Goal: Navigation & Orientation: Browse casually

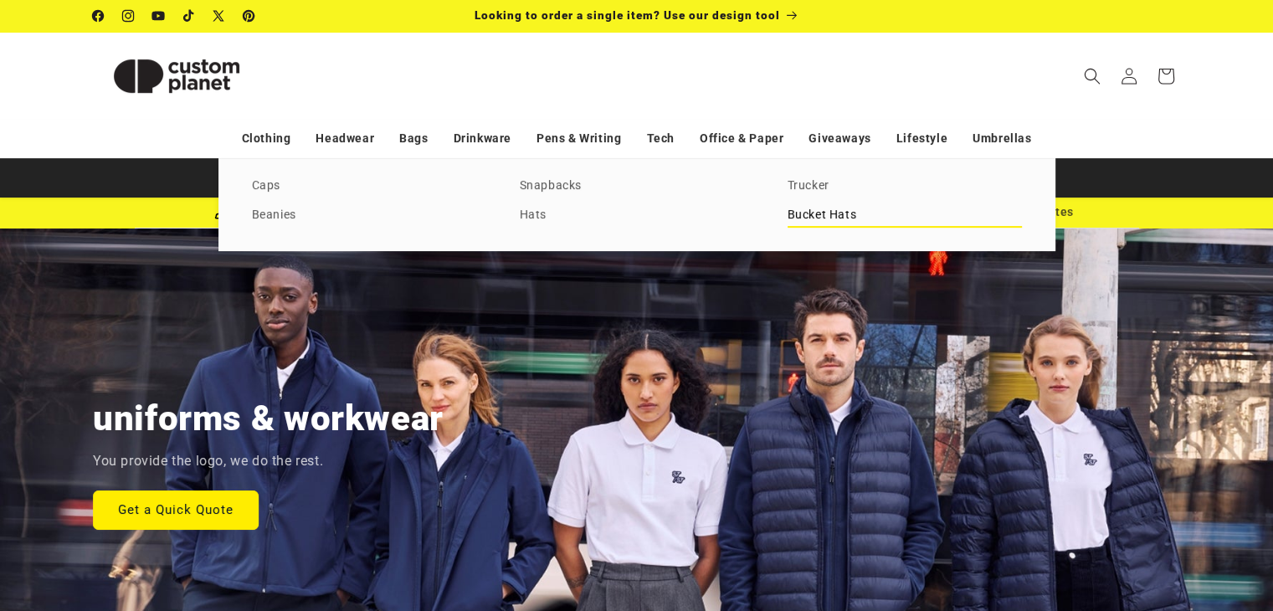
click at [811, 215] on link "Bucket Hats" at bounding box center [904, 215] width 234 height 23
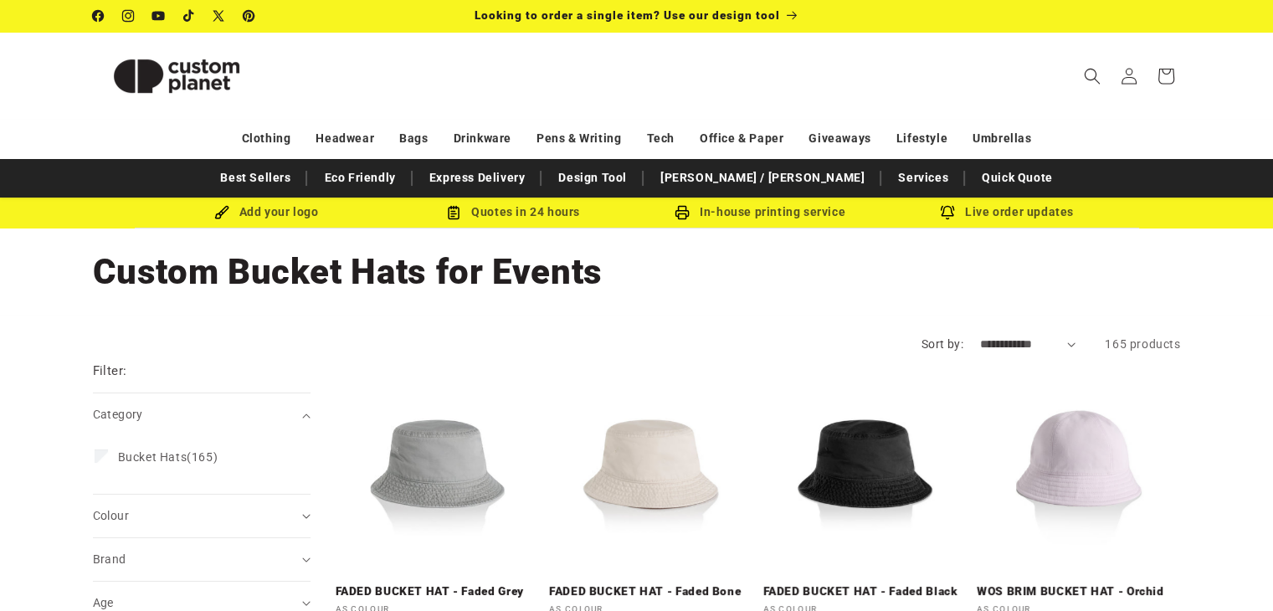
click at [571, 95] on header "Search My Account / Order Progress Cart Clothing Clothing T-shirts" at bounding box center [637, 76] width 1172 height 88
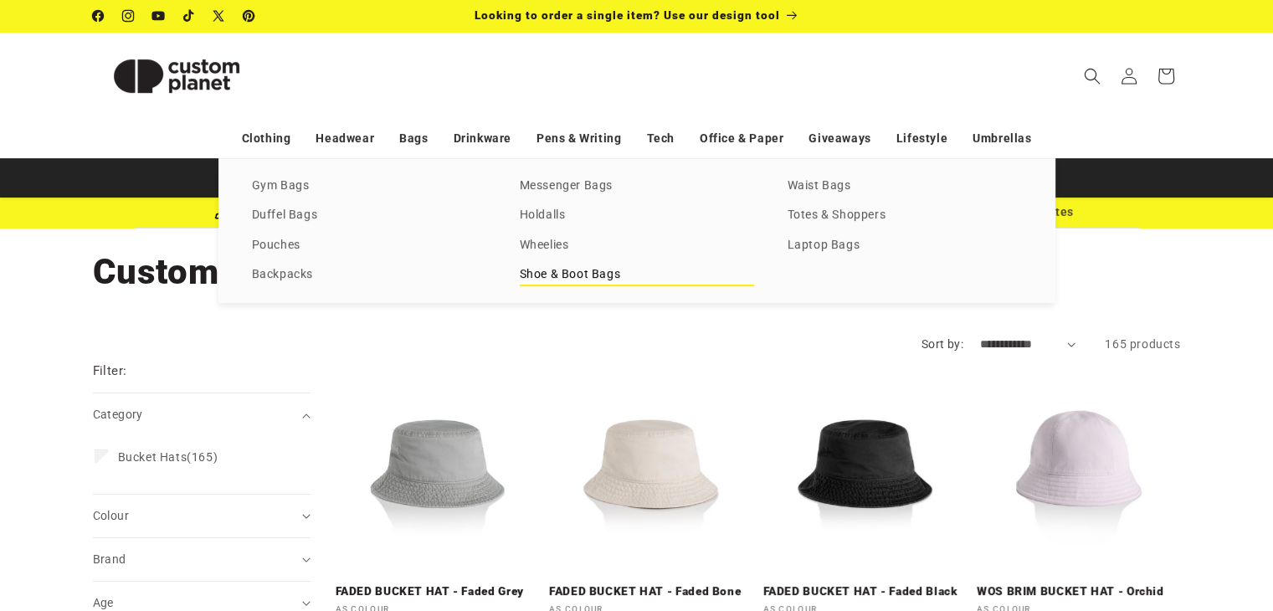
click at [576, 274] on link "Shoe & Boot Bags" at bounding box center [637, 275] width 234 height 23
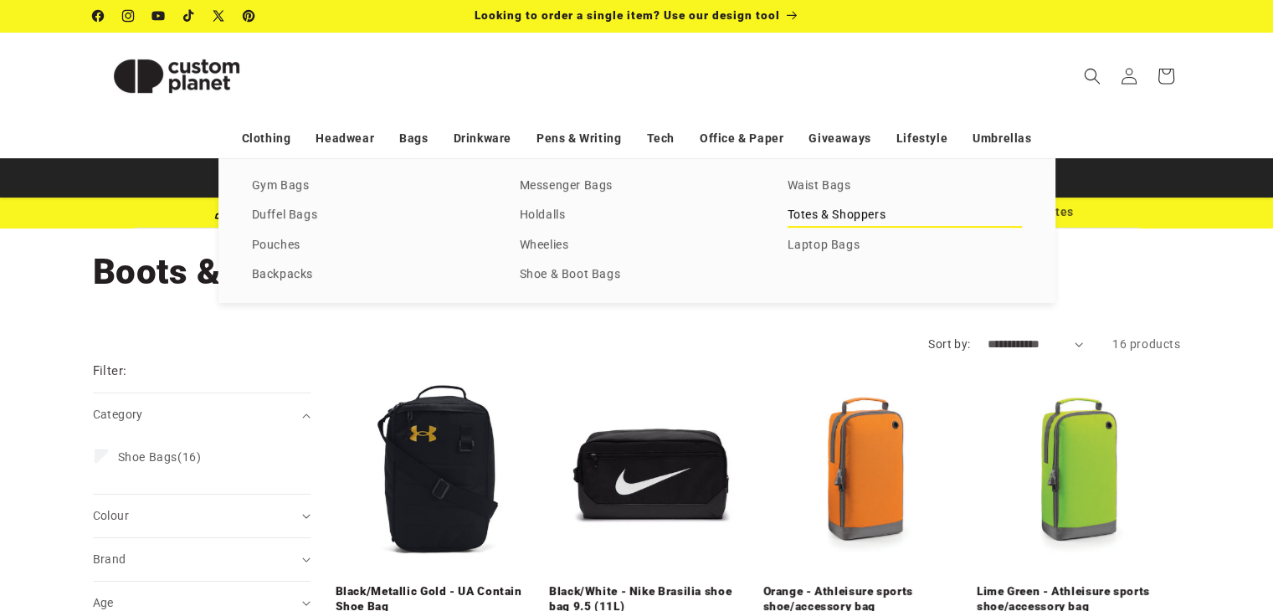
click at [849, 218] on link "Totes & Shoppers" at bounding box center [904, 215] width 234 height 23
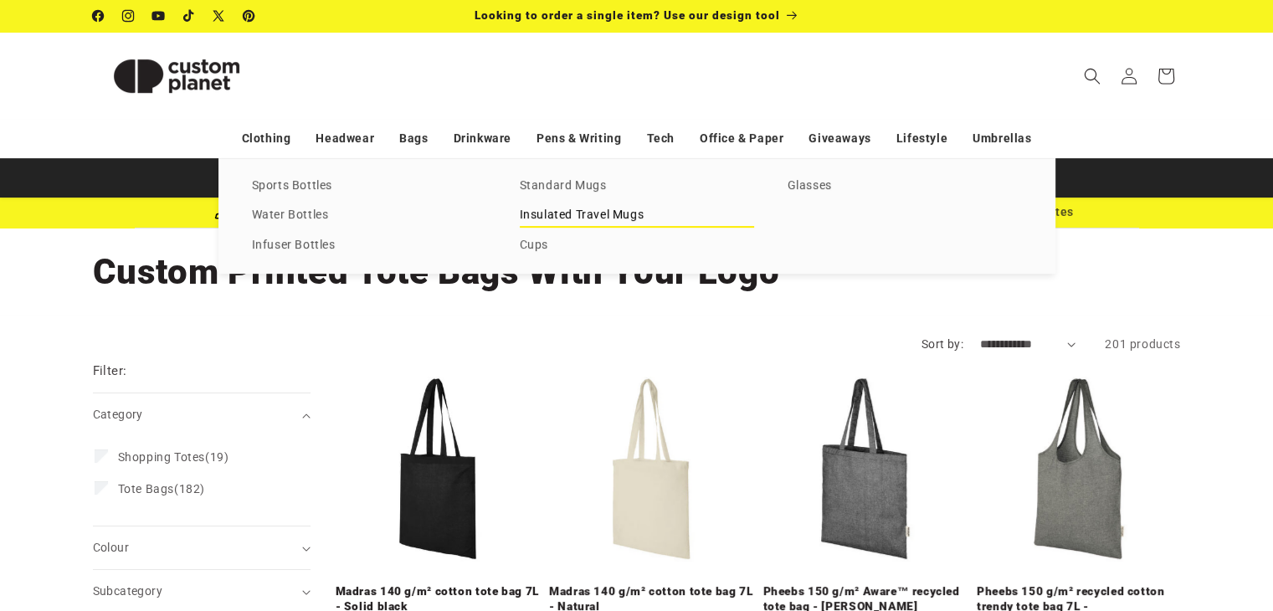
click at [583, 218] on link "Insulated Travel Mugs" at bounding box center [637, 215] width 234 height 23
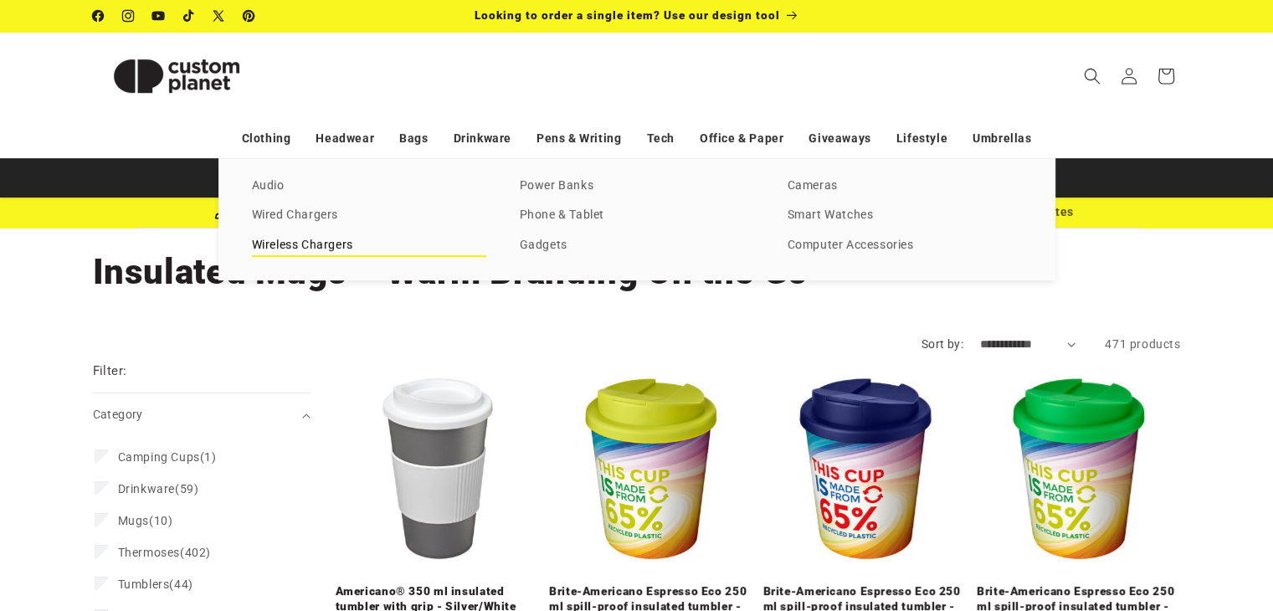
click at [344, 239] on link "Wireless Chargers" at bounding box center [369, 245] width 234 height 23
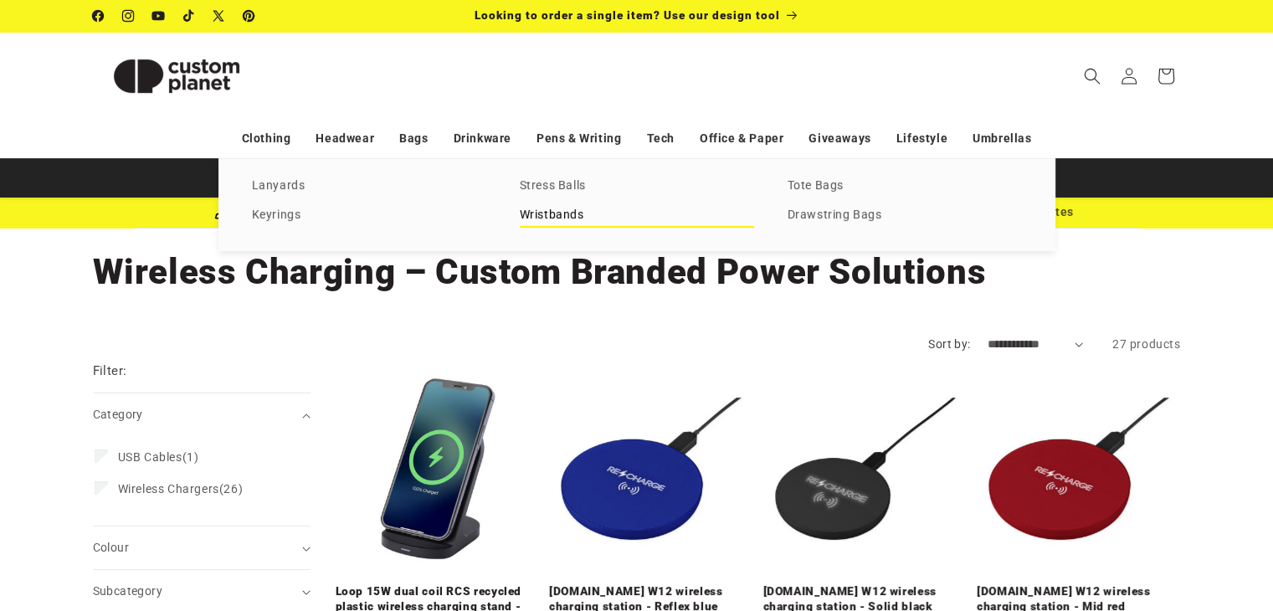
click at [551, 217] on link "Wristbands" at bounding box center [637, 215] width 234 height 23
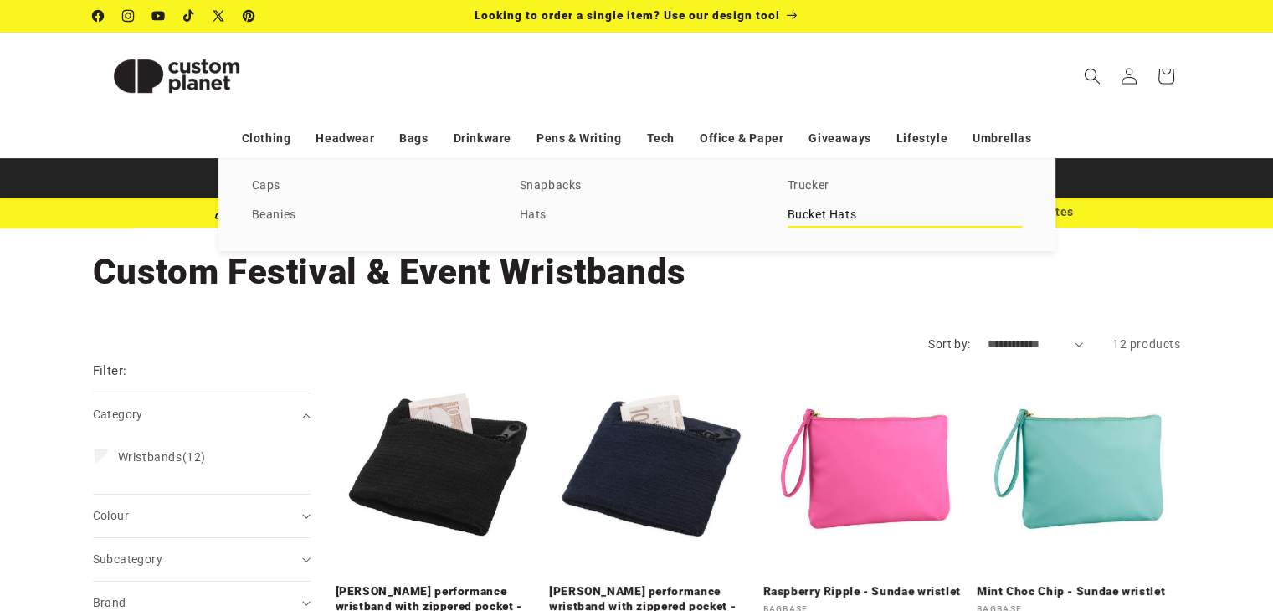
click at [818, 213] on link "Bucket Hats" at bounding box center [904, 215] width 234 height 23
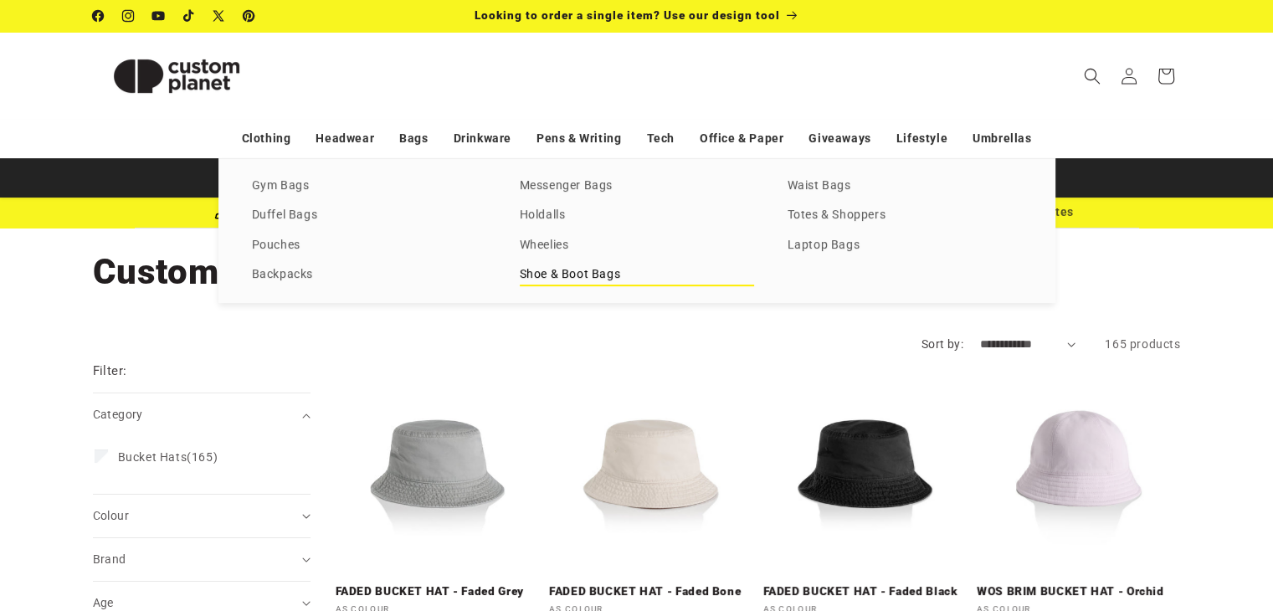
click at [582, 285] on link "Shoe & Boot Bags" at bounding box center [637, 275] width 234 height 23
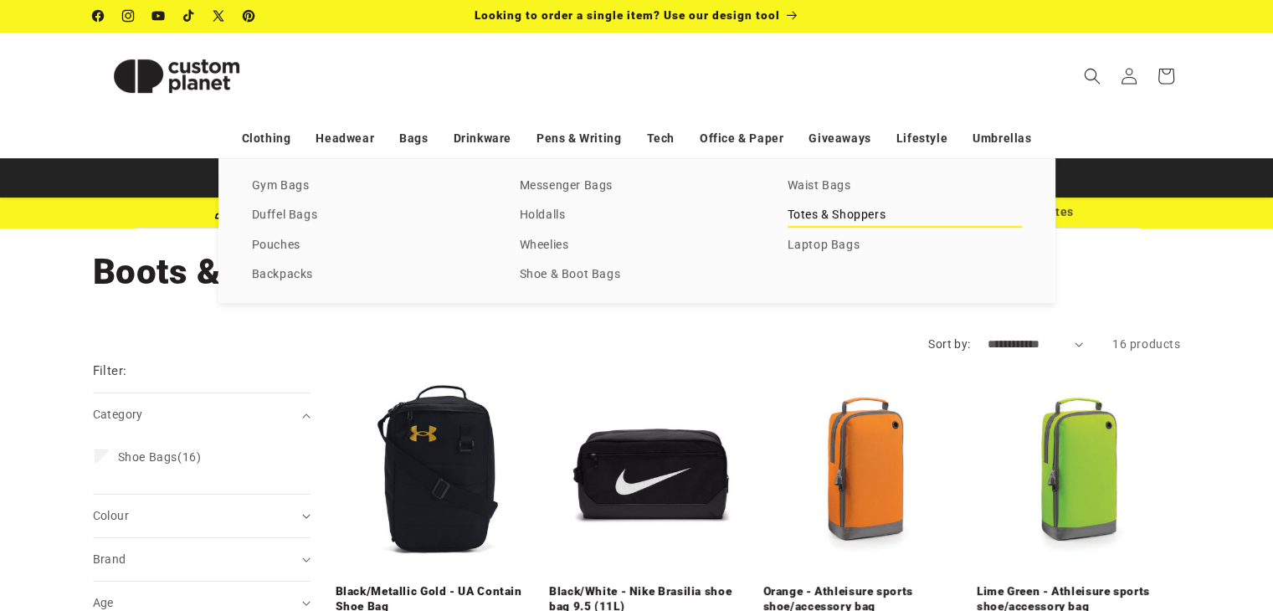
click at [835, 213] on link "Totes & Shoppers" at bounding box center [904, 215] width 234 height 23
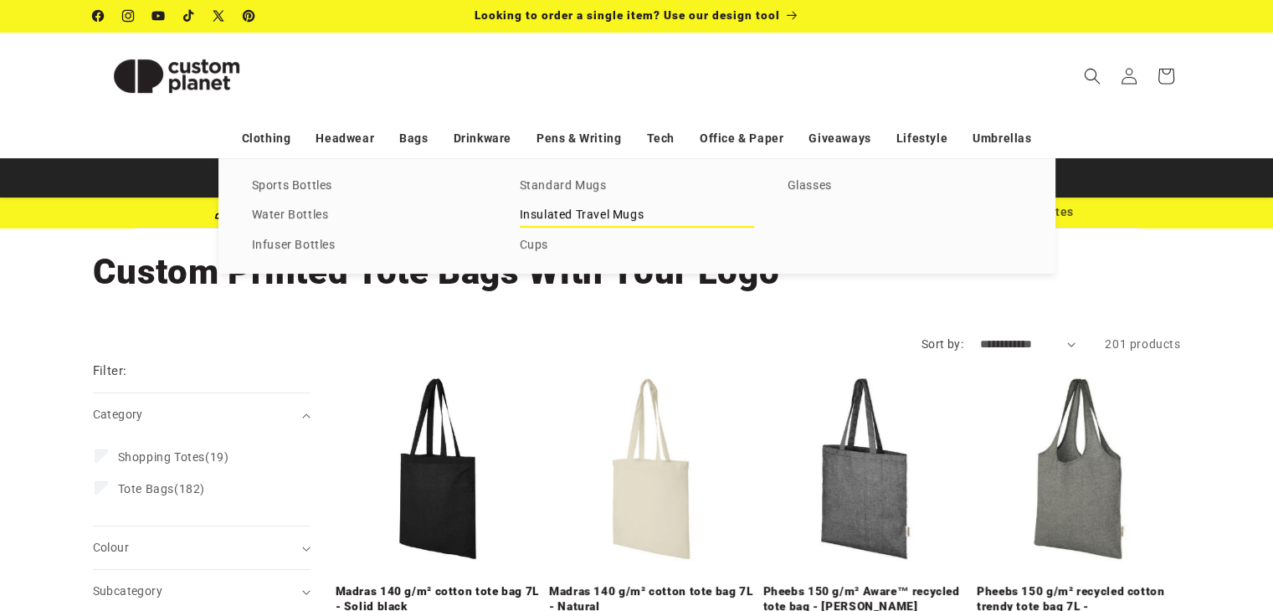
click at [589, 213] on link "Insulated Travel Mugs" at bounding box center [637, 215] width 234 height 23
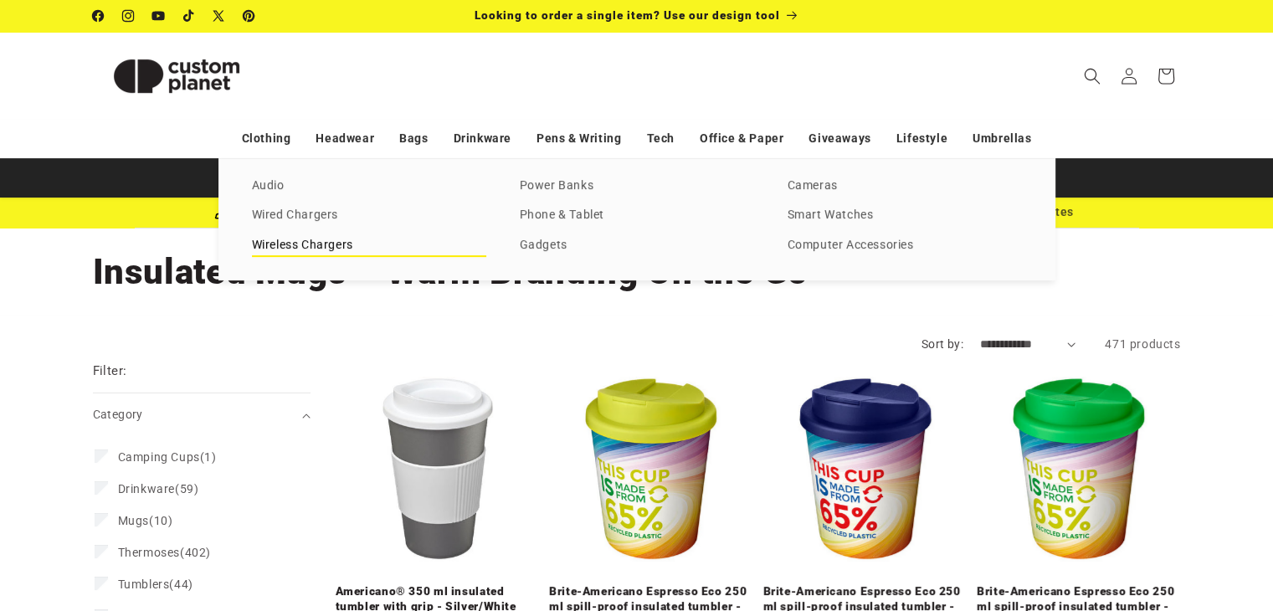
click at [348, 246] on link "Wireless Chargers" at bounding box center [369, 245] width 234 height 23
